Goal: Find specific page/section: Find specific page/section

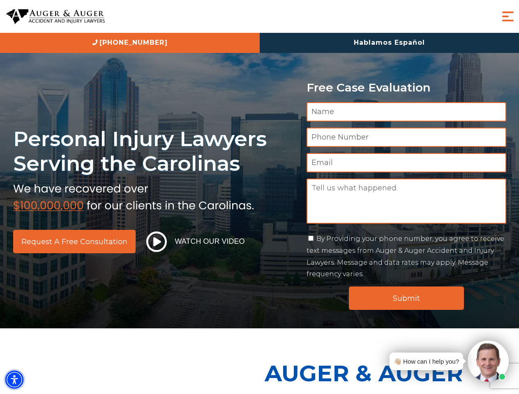
click at [14, 380] on img "Accessibility Menu" at bounding box center [14, 380] width 18 height 18
